Goal: Transaction & Acquisition: Purchase product/service

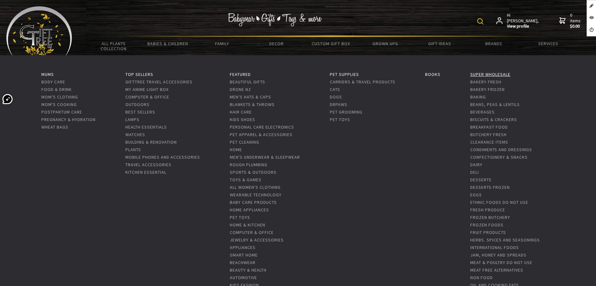
click at [479, 74] on link "Super Wholesale" at bounding box center [490, 74] width 40 height 6
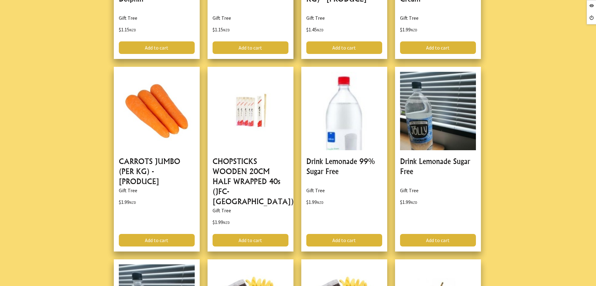
scroll to position [431, 0]
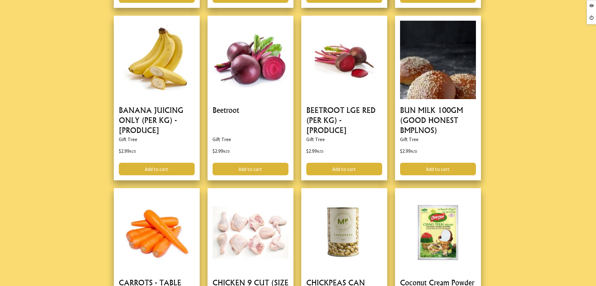
scroll to position [1097, 0]
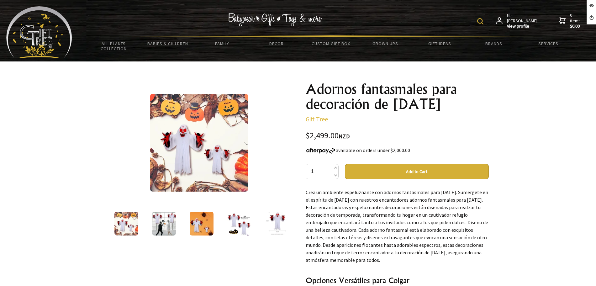
click at [291, 96] on div "1 /5 Adornos fantasmales para decoración de Halloween Gift Tree $2,499.00 NZD a…" at bounding box center [298, 259] width 391 height 366
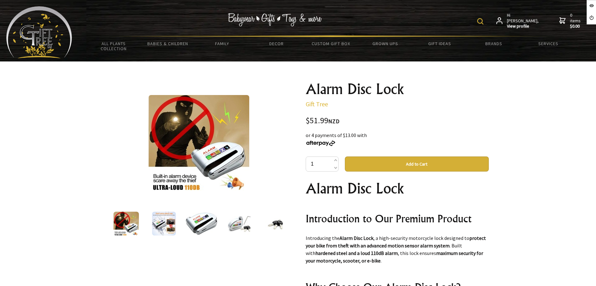
scroll to position [118, 0]
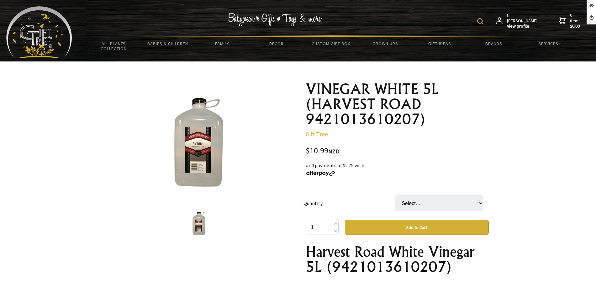
click at [428, 201] on select "Select… BTL CTN (4 BTL) (+ $32.97)" at bounding box center [439, 203] width 88 height 16
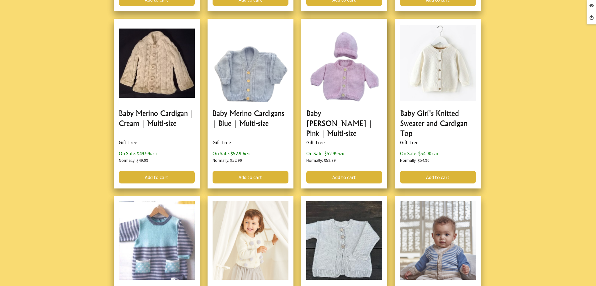
scroll to position [392, 0]
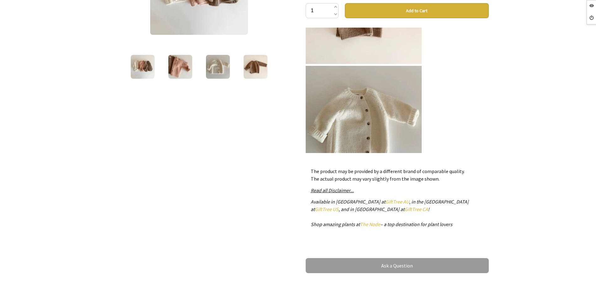
scroll to position [78, 0]
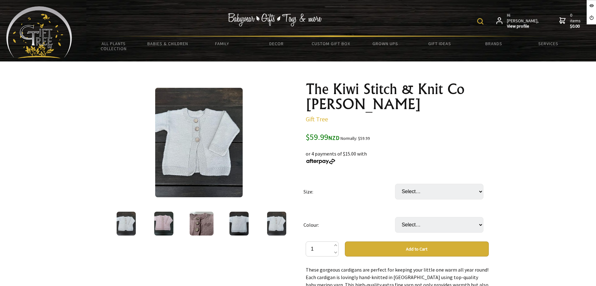
click at [461, 180] on td "Select… 9-12 Months (Sold out) 1-2 Years (+ $10.00) (Sold out) 3-4 Years (+ $15…" at bounding box center [441, 191] width 92 height 33
click at [461, 183] on td "Select… 9-12 Months (Sold out) 1-2 Years (+ $10.00) (Sold out) 3-4 Years (+ $15…" at bounding box center [441, 191] width 92 height 33
click at [461, 187] on select "Select… 9-12 Months (Sold out) 1-2 Years (+ $10.00) (Sold out) 3-4 Years (+ $15…" at bounding box center [439, 192] width 88 height 16
click at [367, 219] on td "Colour:" at bounding box center [349, 224] width 92 height 33
drag, startPoint x: 413, startPoint y: 224, endPoint x: 418, endPoint y: 218, distance: 7.1
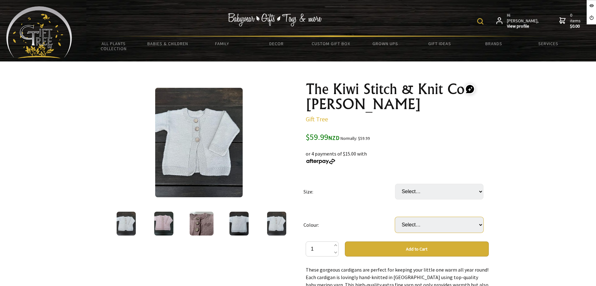
click at [414, 224] on select "Select… Pink Cream Baby Blue Grey Khaki Green Lemon Light Beige" at bounding box center [439, 225] width 88 height 16
drag, startPoint x: 358, startPoint y: 199, endPoint x: 401, endPoint y: 198, distance: 42.3
click at [365, 199] on td "Size:" at bounding box center [349, 191] width 92 height 33
click at [407, 193] on select "Select… 9-12 Months (Sold out) 1-2 Years (+ $10.00) (Sold out) 3-4 Years (+ $15…" at bounding box center [439, 192] width 88 height 16
click at [382, 213] on td "Colour:" at bounding box center [349, 224] width 92 height 33
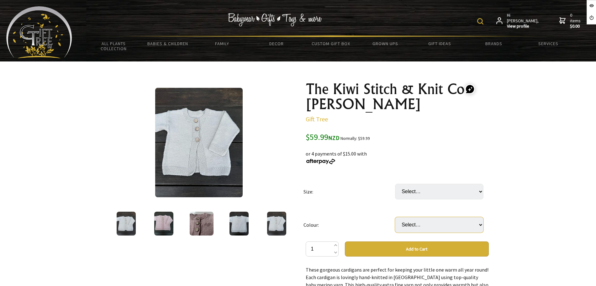
click at [411, 218] on select "Select… Pink Cream Baby Blue Grey Khaki Green Lemon Light Beige" at bounding box center [439, 225] width 88 height 16
drag, startPoint x: 390, startPoint y: 223, endPoint x: 408, endPoint y: 216, distance: 18.6
click at [390, 223] on td "Colour:" at bounding box center [349, 224] width 92 height 33
click at [429, 193] on select "Select… 9-12 Months (Sold out) 1-2 Years (+ $10.00) (Sold out) 3-4 Years (+ $15…" at bounding box center [439, 192] width 88 height 16
drag, startPoint x: 373, startPoint y: 210, endPoint x: 371, endPoint y: 206, distance: 5.1
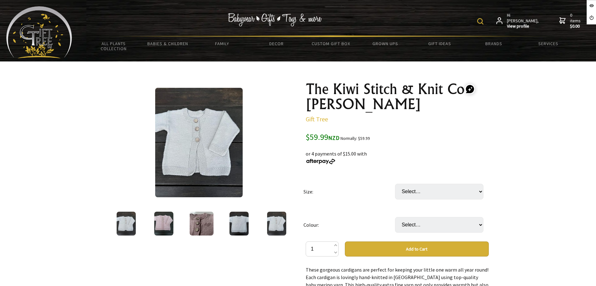
click at [373, 210] on td "Colour:" at bounding box center [349, 224] width 92 height 33
